Goal: Task Accomplishment & Management: Use online tool/utility

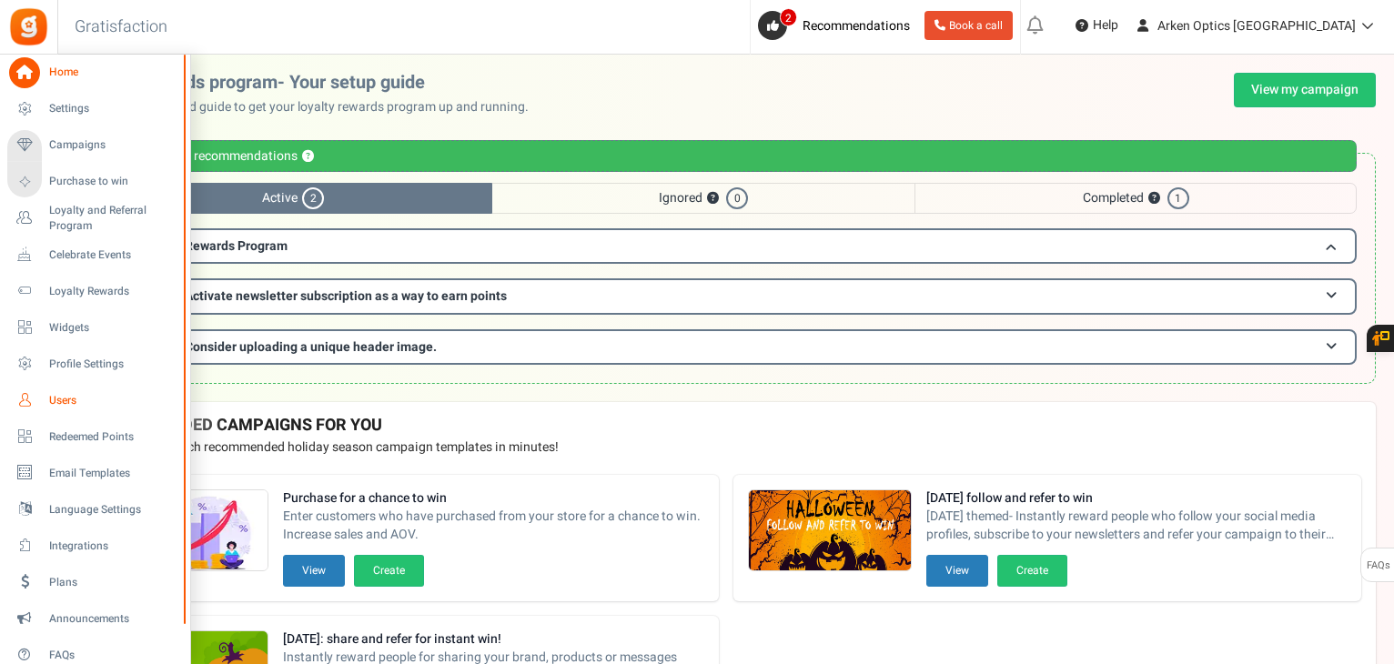
click at [63, 399] on span "Users" at bounding box center [112, 400] width 127 height 15
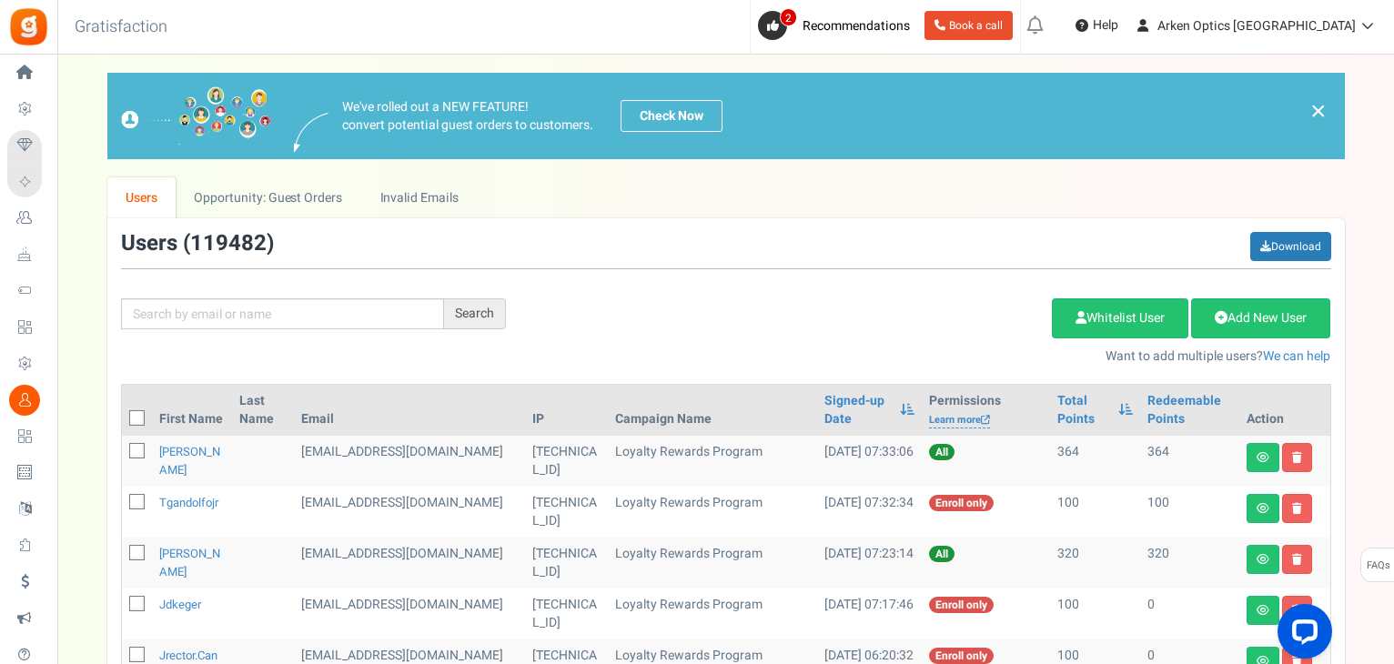
click at [185, 310] on div "Search Add Etsy Order Delete Selected Users Import Users Spam Protection Subtra…" at bounding box center [726, 299] width 1238 height 134
click at [185, 310] on input "text" at bounding box center [282, 314] width 323 height 31
paste input "[EMAIL_ADDRESS][DOMAIN_NAME]"
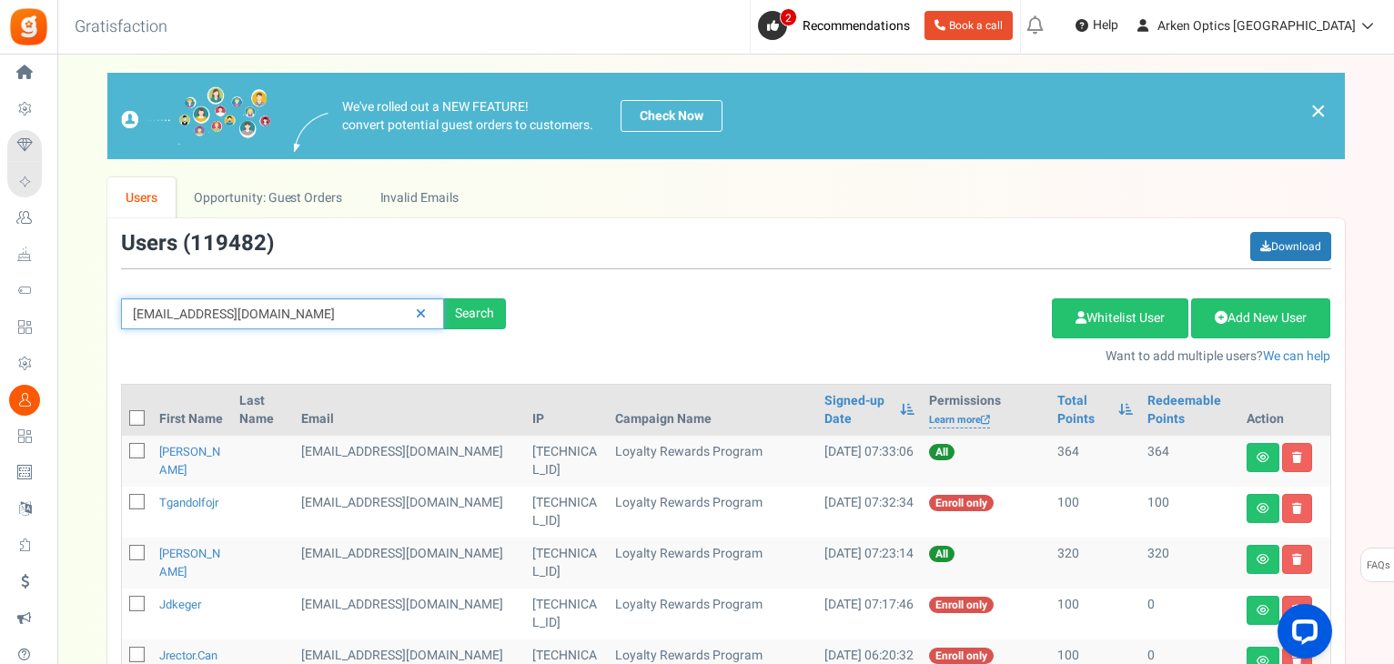
type input "[EMAIL_ADDRESS][DOMAIN_NAME]"
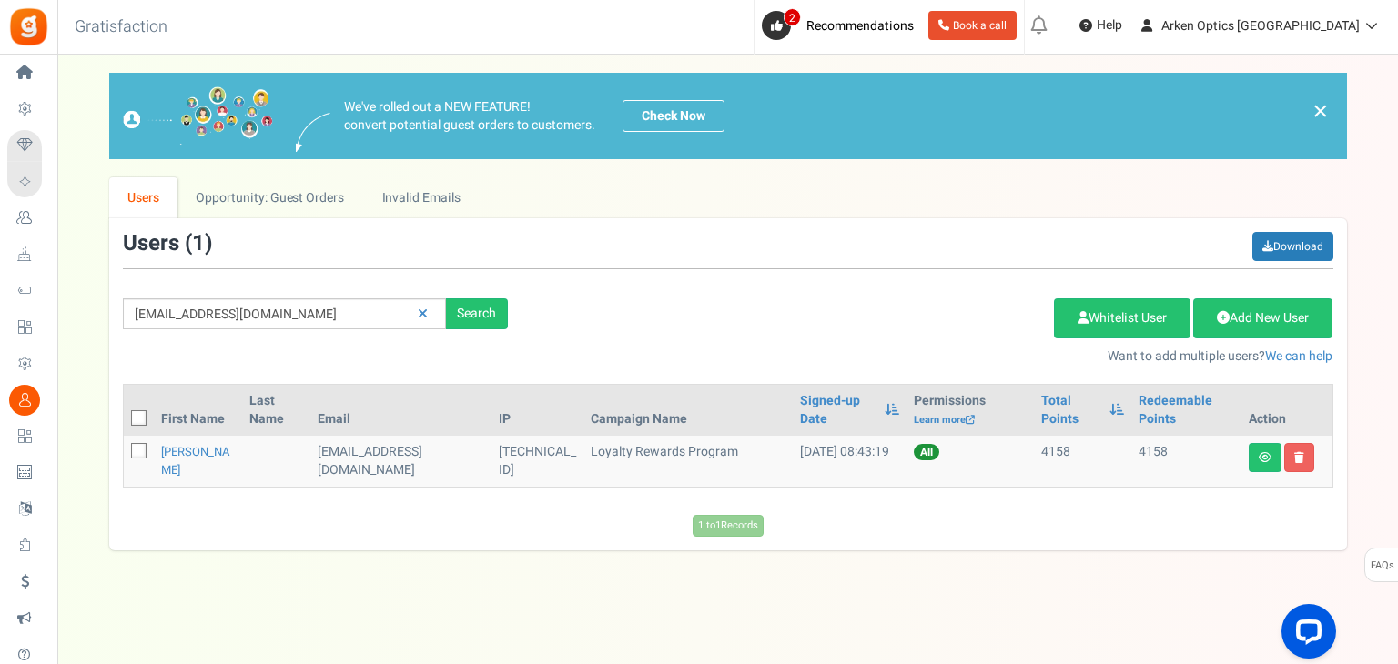
click at [159, 482] on td "[PERSON_NAME]" at bounding box center [198, 461] width 88 height 51
click at [172, 477] on link "[PERSON_NAME]" at bounding box center [195, 460] width 69 height 35
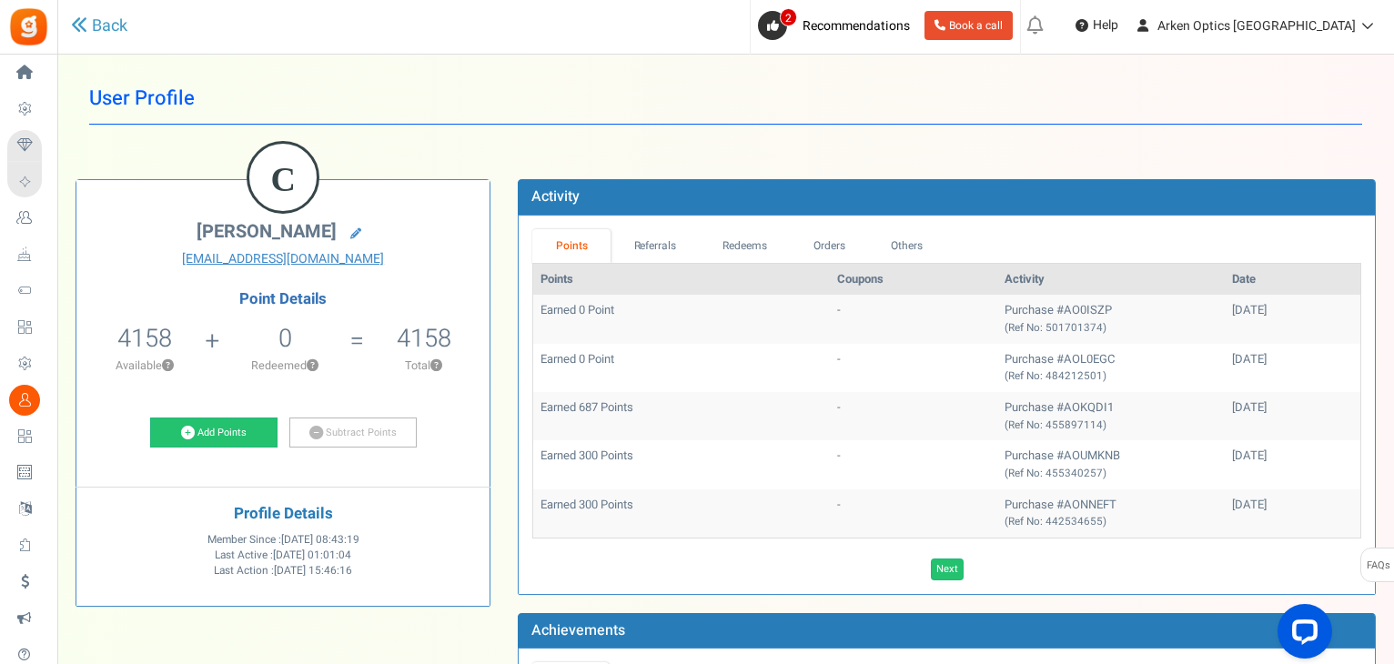
click at [150, 343] on span "4158" at bounding box center [144, 338] width 55 height 36
click at [149, 341] on span "4158" at bounding box center [144, 338] width 55 height 36
copy span "4158"
